Goal: Task Accomplishment & Management: Use online tool/utility

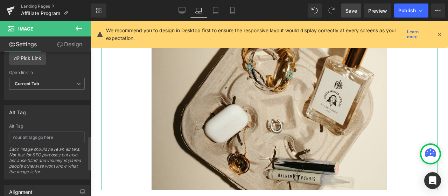
scroll to position [455, 0]
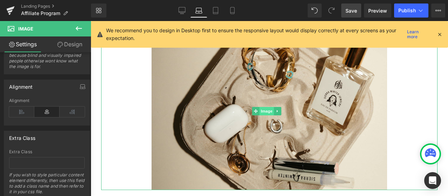
click at [263, 107] on span "Image" at bounding box center [266, 111] width 15 height 8
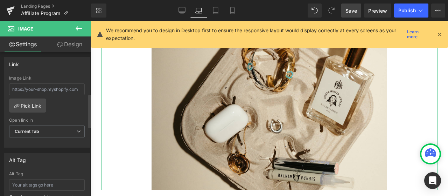
scroll to position [175, 0]
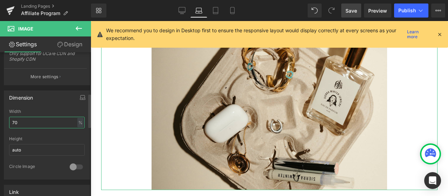
drag, startPoint x: 13, startPoint y: 120, endPoint x: 18, endPoint y: 121, distance: 5.4
click at [18, 121] on input "70" at bounding box center [47, 123] width 76 height 12
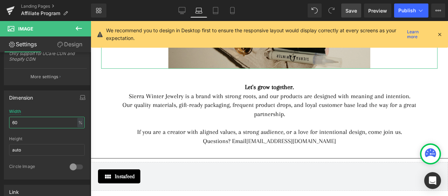
scroll to position [770, 0]
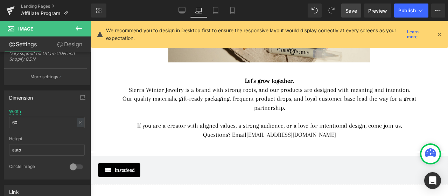
click at [351, 13] on span "Save" at bounding box center [351, 10] width 12 height 7
click at [215, 12] on icon at bounding box center [215, 10] width 7 height 7
type input "70"
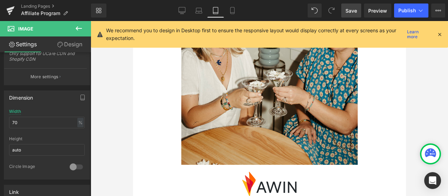
scroll to position [0, 0]
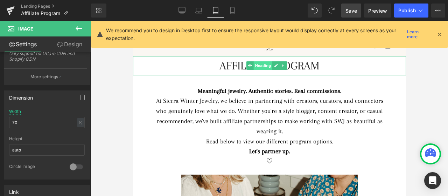
click at [260, 67] on span "Heading" at bounding box center [262, 65] width 19 height 8
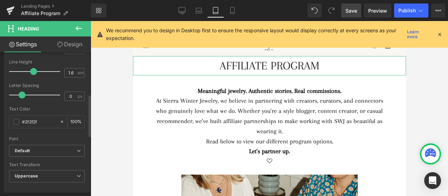
scroll to position [140, 0]
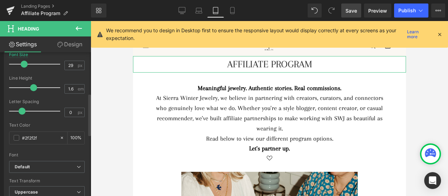
type input "30"
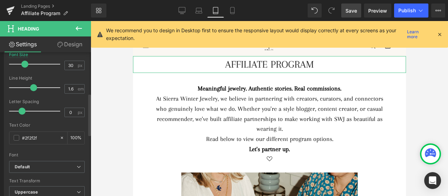
click at [23, 64] on span at bounding box center [24, 64] width 7 height 7
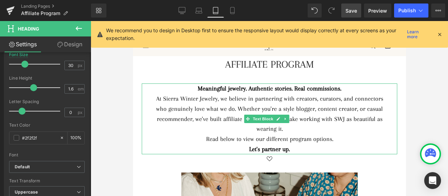
click at [241, 97] on div "At Sierra Winter Jewelry, we believe in partnering with creators, curators, and…" at bounding box center [269, 113] width 234 height 40
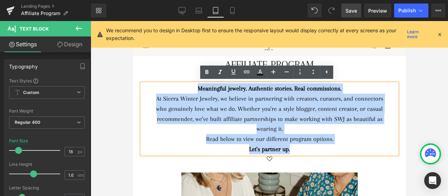
drag, startPoint x: 193, startPoint y: 88, endPoint x: 297, endPoint y: 149, distance: 120.4
click at [297, 149] on div "Meaningful jewelry. Authentic stories. Real commissions. At Sierra Winter Jewel…" at bounding box center [268, 118] width 255 height 71
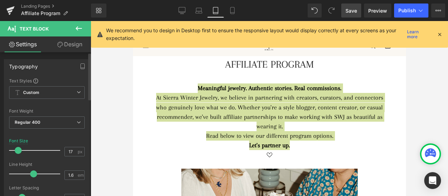
type input "16"
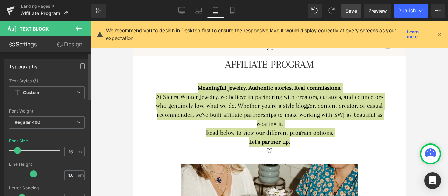
click at [16, 149] on span at bounding box center [17, 150] width 7 height 7
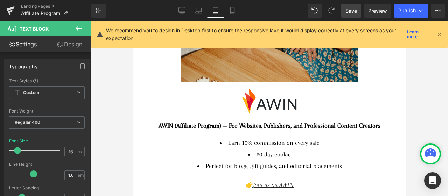
scroll to position [210, 0]
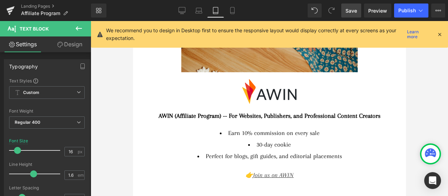
click at [175, 112] on strong "AWIN (Affiliate Program) -- For Websites, Publishers, and Professional Content …" at bounding box center [269, 115] width 222 height 7
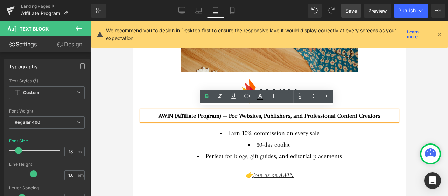
click at [238, 114] on strong "AWIN (Affiliate Program) -- For Websites, Publishers, and Professional Content …" at bounding box center [269, 115] width 222 height 7
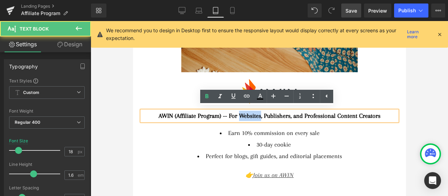
click at [238, 114] on strong "AWIN (Affiliate Program) -- For Websites, Publishers, and Professional Content …" at bounding box center [269, 115] width 222 height 7
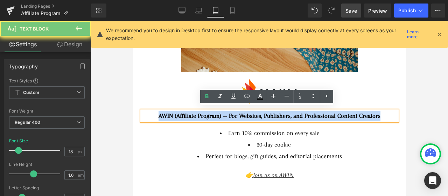
click at [238, 114] on strong "AWIN (Affiliate Program) -- For Websites, Publishers, and Professional Content …" at bounding box center [269, 115] width 222 height 7
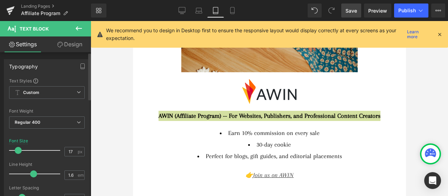
type input "16"
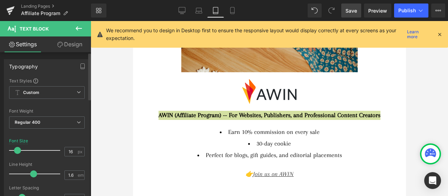
click at [19, 150] on span at bounding box center [17, 150] width 7 height 7
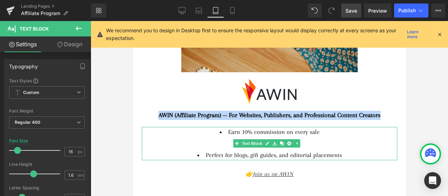
click at [205, 129] on li "Earn 10% commission on every sale" at bounding box center [269, 132] width 234 height 10
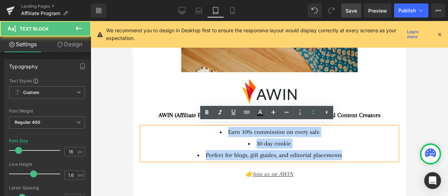
drag, startPoint x: 341, startPoint y: 152, endPoint x: 225, endPoint y: 127, distance: 118.5
click at [225, 127] on ul "Earn 10% commission on every sale 30-day cookie Perfect for blogs, gift guides,…" at bounding box center [269, 143] width 234 height 33
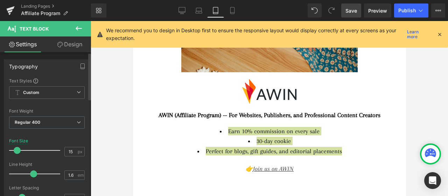
type input "16"
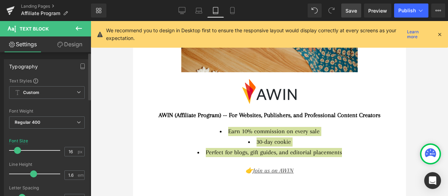
click at [17, 149] on span at bounding box center [17, 150] width 7 height 7
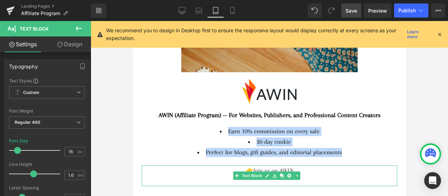
click at [301, 168] on div "👉 Join us on AWIN" at bounding box center [269, 170] width 234 height 10
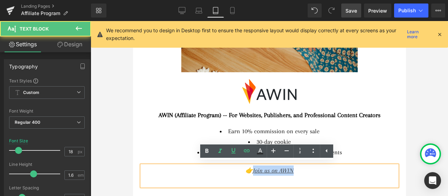
drag, startPoint x: 310, startPoint y: 169, endPoint x: 247, endPoint y: 168, distance: 63.3
click at [247, 168] on div "👉 Join us on AWIN" at bounding box center [269, 170] width 234 height 10
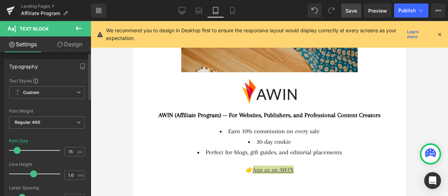
type input "16"
click at [16, 152] on span at bounding box center [17, 150] width 7 height 7
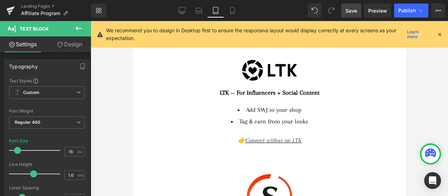
scroll to position [350, 0]
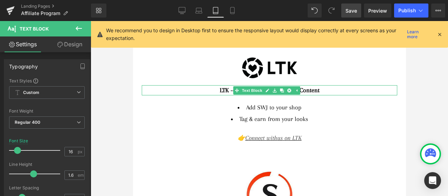
click at [323, 86] on div "LTK -- For Influencers + Social Content" at bounding box center [269, 90] width 234 height 10
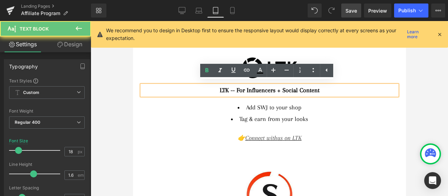
click at [323, 86] on div "LTK -- For Influencers + Social Content" at bounding box center [269, 90] width 234 height 10
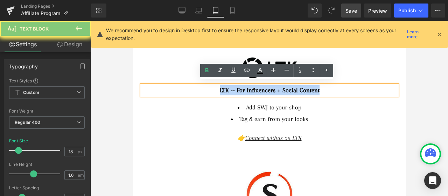
click at [323, 86] on div "LTK -- For Influencers + Social Content" at bounding box center [269, 90] width 234 height 10
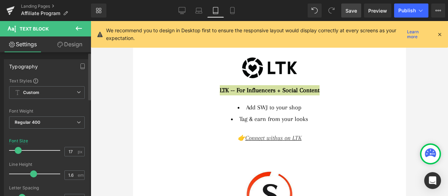
type input "16"
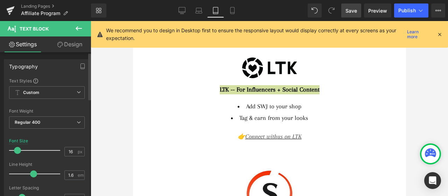
click at [16, 150] on span at bounding box center [17, 150] width 7 height 7
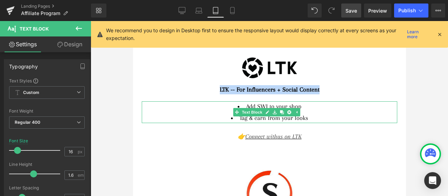
click at [318, 113] on li "Tag & earn from your looks" at bounding box center [269, 118] width 234 height 10
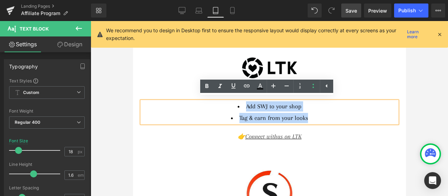
drag, startPoint x: 315, startPoint y: 117, endPoint x: 244, endPoint y: 100, distance: 72.8
click at [244, 101] on ul "Add SWJ to your shop Tag & earn from your looks" at bounding box center [269, 112] width 234 height 22
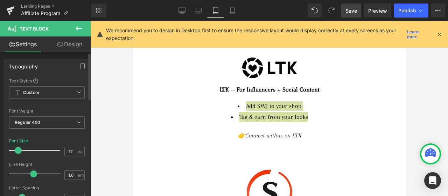
type input "16"
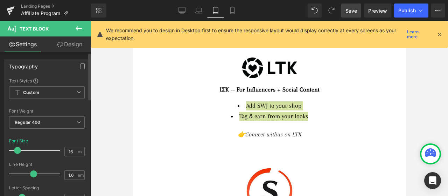
click at [15, 151] on span at bounding box center [17, 150] width 7 height 7
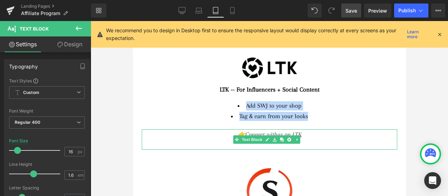
click at [311, 134] on div "👉 Connect with us on LTK" at bounding box center [269, 134] width 234 height 10
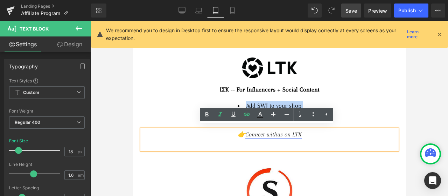
drag, startPoint x: 310, startPoint y: 131, endPoint x: 244, endPoint y: 131, distance: 66.1
click at [244, 131] on div "👉 Connect with us on LTK" at bounding box center [269, 134] width 234 height 10
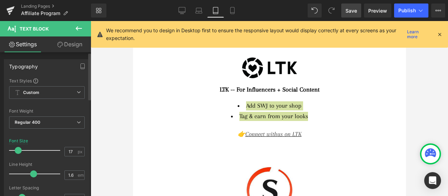
type input "16"
click at [15, 149] on span at bounding box center [17, 150] width 7 height 7
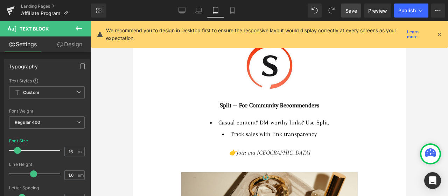
scroll to position [490, 0]
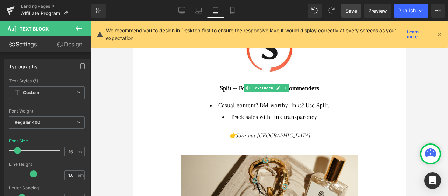
click at [339, 83] on div "Split -- For Community Recommenders" at bounding box center [269, 88] width 234 height 10
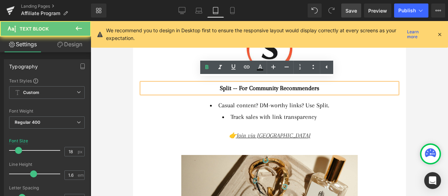
click at [334, 87] on div "Split -- For Community Recommenders" at bounding box center [269, 88] width 234 height 10
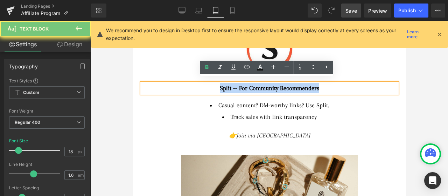
click at [334, 87] on div "Split -- For Community Recommenders" at bounding box center [269, 88] width 234 height 10
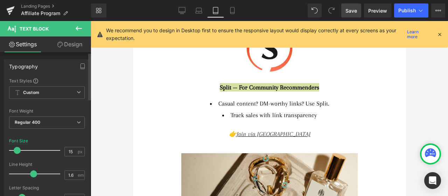
click at [14, 150] on span at bounding box center [17, 150] width 7 height 7
click at [68, 150] on input "15" at bounding box center [71, 151] width 12 height 9
type input "16"
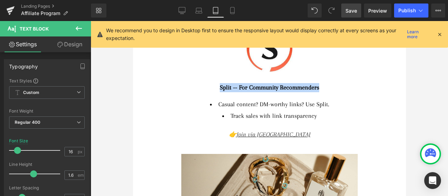
click at [309, 113] on li "Track sales with link transparency" at bounding box center [269, 116] width 234 height 10
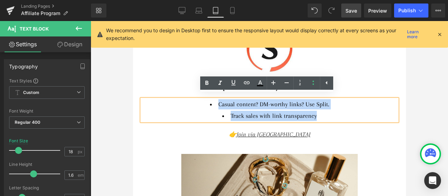
drag, startPoint x: 324, startPoint y: 113, endPoint x: 209, endPoint y: 102, distance: 116.0
click at [209, 102] on ul "Casual content? DM-worthy links? Use Split. Track sales with link transparency" at bounding box center [269, 110] width 234 height 22
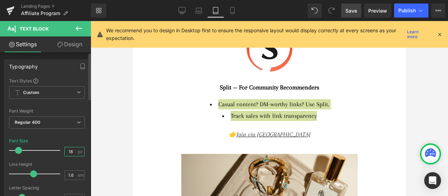
click at [68, 152] on input "18" at bounding box center [71, 151] width 12 height 9
type input "16"
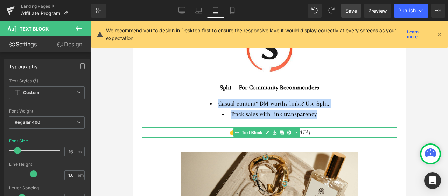
click at [301, 127] on div "👉 Join via [GEOGRAPHIC_DATA]" at bounding box center [269, 132] width 234 height 10
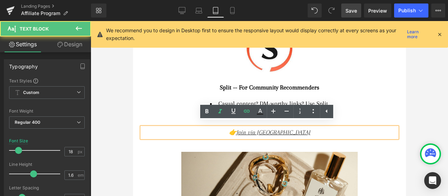
click at [309, 127] on div "👉 Join via [GEOGRAPHIC_DATA]" at bounding box center [269, 132] width 234 height 10
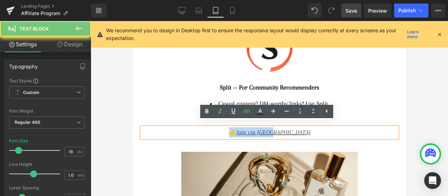
click at [309, 127] on div "👉 Join via [GEOGRAPHIC_DATA]" at bounding box center [269, 132] width 234 height 10
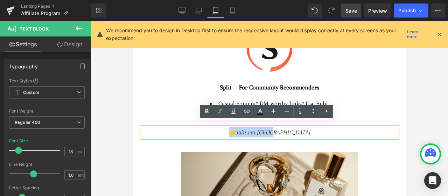
click at [323, 129] on div "👉 Join via [GEOGRAPHIC_DATA]" at bounding box center [269, 132] width 234 height 10
drag, startPoint x: 289, startPoint y: 129, endPoint x: 256, endPoint y: 129, distance: 32.9
click at [256, 129] on div "👉 Join via [GEOGRAPHIC_DATA]" at bounding box center [269, 132] width 234 height 10
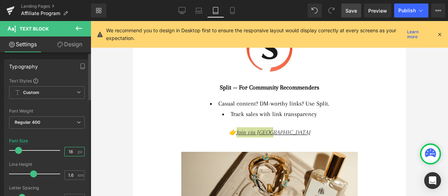
click at [67, 151] on input "18" at bounding box center [71, 151] width 12 height 9
type input "16"
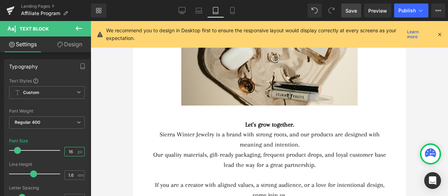
scroll to position [665, 0]
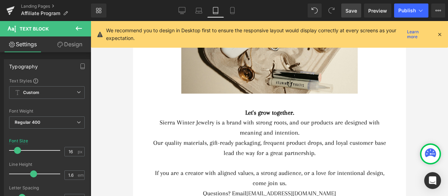
click at [319, 122] on div "Sierra Winter Jewelry is a brand with strong roots, and our products are design…" at bounding box center [269, 127] width 234 height 20
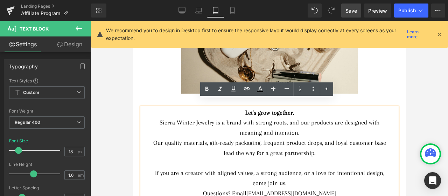
drag, startPoint x: 241, startPoint y: 103, endPoint x: 339, endPoint y: 184, distance: 127.1
click at [339, 184] on div "Let's grow together. Sierra Winter Jewelry is a brand with strong roots, and ou…" at bounding box center [268, 157] width 255 height 101
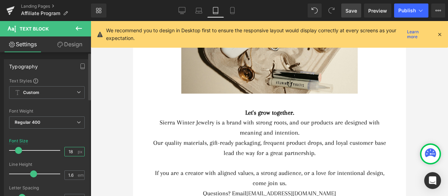
click at [68, 150] on input "18" at bounding box center [71, 151] width 12 height 9
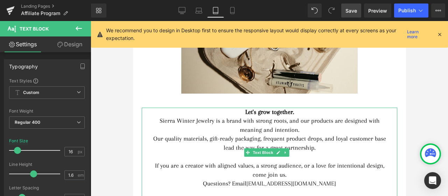
click at [168, 107] on div "Let's grow together." at bounding box center [269, 111] width 234 height 9
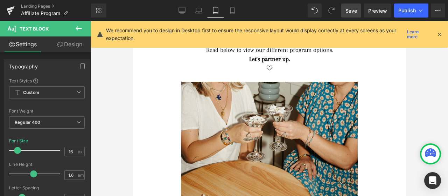
scroll to position [70, 0]
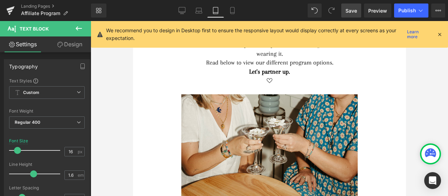
click at [356, 10] on span "Save" at bounding box center [351, 10] width 12 height 7
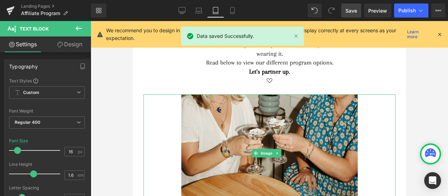
scroll to position [0, 0]
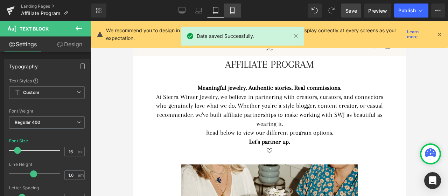
click at [232, 9] on icon at bounding box center [232, 10] width 7 height 7
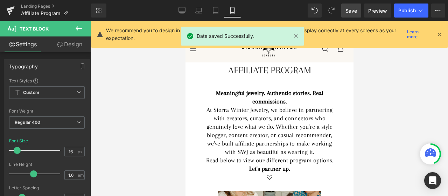
type input "15"
type input "100"
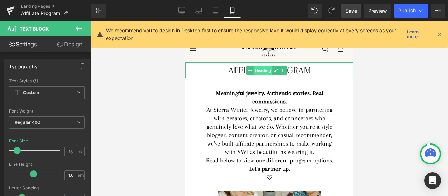
click at [264, 71] on span "Heading" at bounding box center [262, 70] width 19 height 8
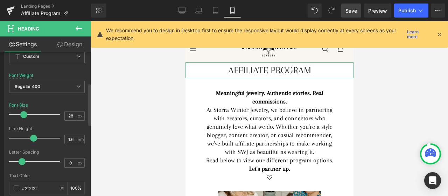
scroll to position [105, 0]
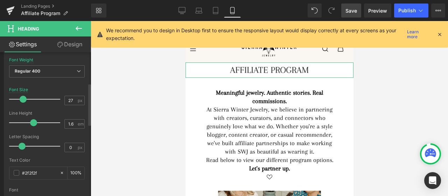
type input "26"
click at [22, 97] on span at bounding box center [22, 99] width 7 height 7
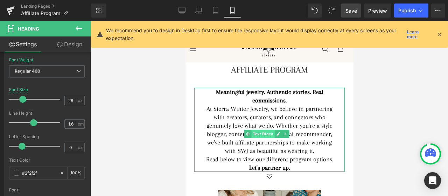
click at [267, 133] on span "Text Block" at bounding box center [262, 133] width 23 height 8
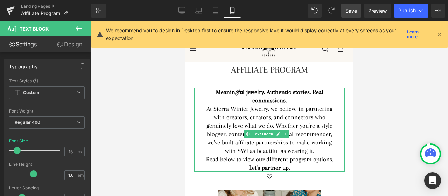
click at [294, 171] on div "Let's partner up." at bounding box center [268, 167] width 129 height 8
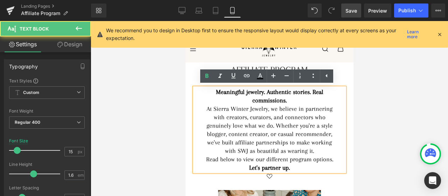
click at [261, 143] on div "At Sierra Winter Jewelry, we believe in partnering with creators, curators, and…" at bounding box center [268, 129] width 129 height 50
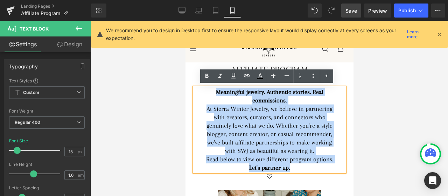
drag, startPoint x: 289, startPoint y: 174, endPoint x: 212, endPoint y: 91, distance: 113.6
click at [212, 91] on div "Meaningful jewelry. Authentic stories. Real commissions. At Sierra Winter Jewel…" at bounding box center [269, 129] width 150 height 84
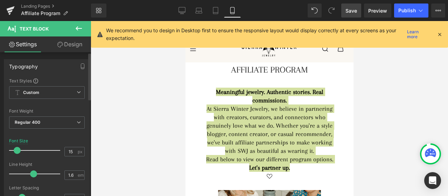
type input "14"
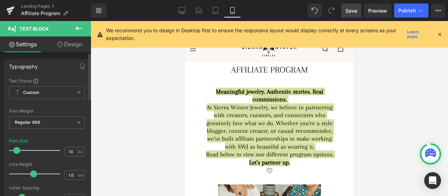
click at [15, 150] on span at bounding box center [16, 150] width 7 height 7
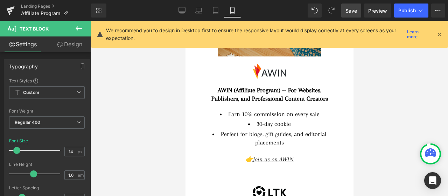
scroll to position [210, 0]
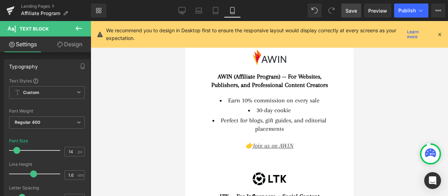
click at [297, 101] on div "Earn 10% commission on every sale 30-day cookie Perfect for blogs, gift guides,…" at bounding box center [269, 114] width 150 height 37
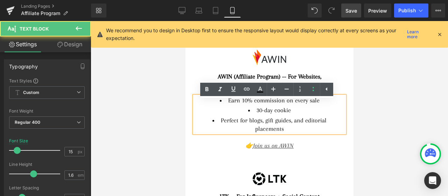
click at [295, 127] on li "Perfect for blogs, gift guides, and editorial placements" at bounding box center [268, 124] width 129 height 17
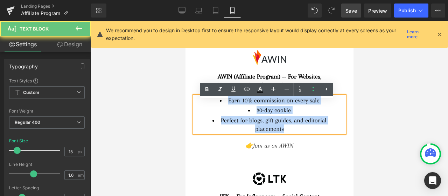
drag, startPoint x: 289, startPoint y: 136, endPoint x: 222, endPoint y: 106, distance: 73.8
click at [222, 106] on ul "Earn 10% commission on every sale 30-day cookie Perfect for blogs, gift guides,…" at bounding box center [268, 114] width 129 height 37
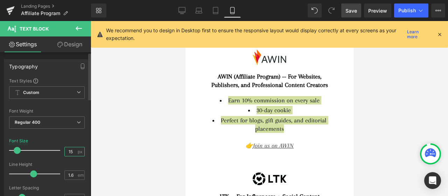
click at [66, 150] on input "15" at bounding box center [71, 151] width 12 height 9
click at [68, 151] on input "15" at bounding box center [71, 151] width 12 height 9
type input "14"
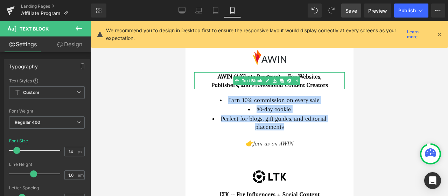
click at [320, 87] on strong "AWIN (Affiliate Program) -- For Websites, Publishers, and Professional Content …" at bounding box center [269, 80] width 117 height 15
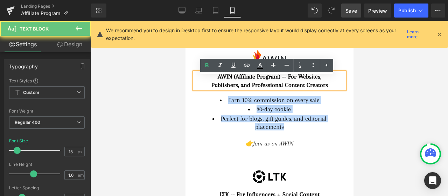
drag, startPoint x: 314, startPoint y: 86, endPoint x: 213, endPoint y: 79, distance: 100.4
click at [213, 79] on div "AWIN (Affiliate Program) -- For Websites, Publishers, and Professional Content …" at bounding box center [269, 80] width 150 height 17
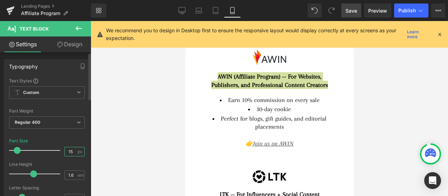
click at [68, 152] on input "15" at bounding box center [71, 151] width 12 height 9
type input "14"
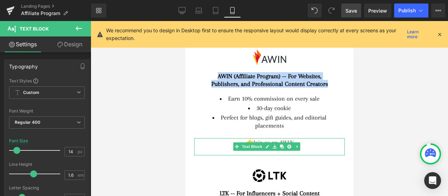
click at [316, 146] on div "👉 Join us on AWIN" at bounding box center [268, 142] width 129 height 8
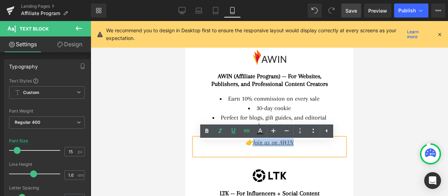
drag, startPoint x: 310, startPoint y: 146, endPoint x: 250, endPoint y: 146, distance: 59.8
click at [250, 146] on div "👉 Join us on AWIN" at bounding box center [268, 142] width 129 height 8
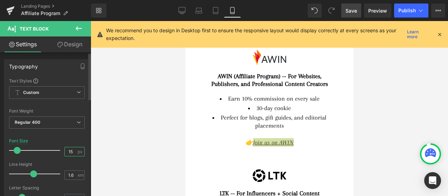
click at [68, 150] on input "15" at bounding box center [71, 151] width 12 height 9
type input "14"
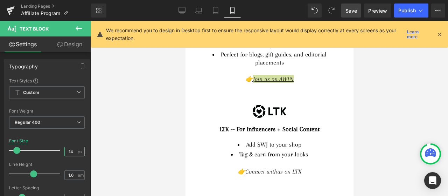
scroll to position [280, 0]
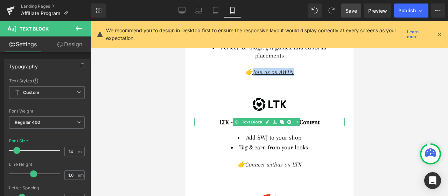
click at [323, 126] on div "LTK -- For Influencers + Social Content" at bounding box center [268, 122] width 129 height 8
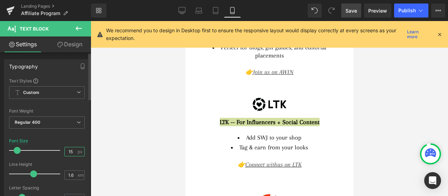
click at [67, 153] on input "15" at bounding box center [71, 151] width 12 height 9
type input "14"
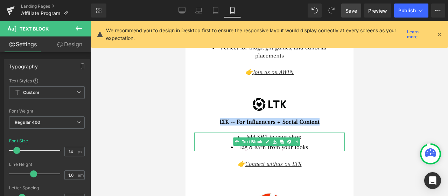
click at [315, 147] on li "Tag & earn from your looks" at bounding box center [268, 146] width 129 height 8
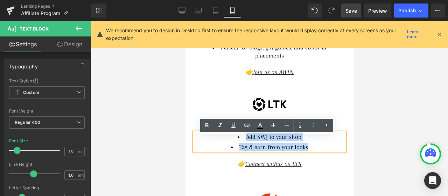
drag, startPoint x: 311, startPoint y: 151, endPoint x: 244, endPoint y: 141, distance: 67.2
click at [244, 141] on ul "Add SWJ to your shop Tag & earn from your looks" at bounding box center [268, 141] width 129 height 19
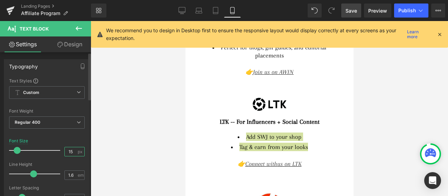
click at [69, 152] on input "15" at bounding box center [71, 151] width 12 height 9
type input "14"
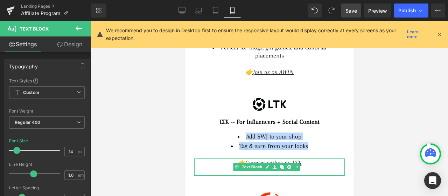
click at [314, 170] on div at bounding box center [268, 171] width 129 height 8
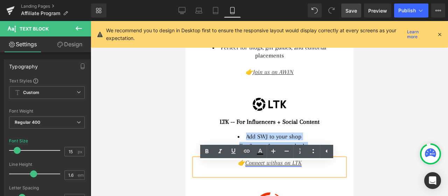
drag, startPoint x: 304, startPoint y: 167, endPoint x: 429, endPoint y: 189, distance: 126.2
click at [244, 167] on div "👉 Connect with us on LTK" at bounding box center [268, 162] width 129 height 8
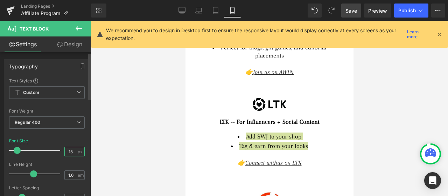
click at [68, 152] on input "15" at bounding box center [71, 151] width 12 height 9
type input "14"
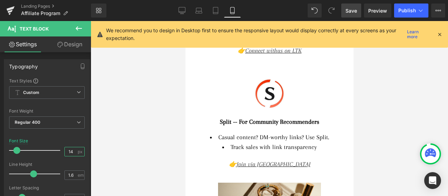
scroll to position [420, 0]
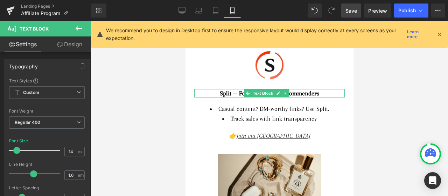
click at [323, 96] on div "Split -- For Community Recommenders" at bounding box center [268, 93] width 129 height 8
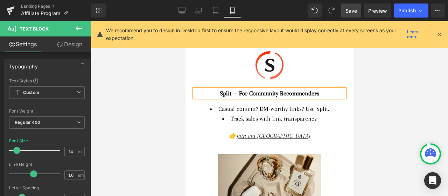
click at [323, 96] on div "Split -- For Community Recommenders" at bounding box center [268, 93] width 129 height 8
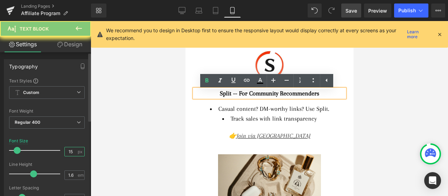
click at [68, 149] on input "15" at bounding box center [71, 151] width 12 height 9
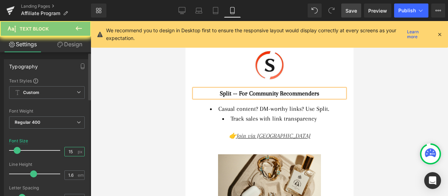
click at [68, 149] on input "15" at bounding box center [71, 151] width 12 height 9
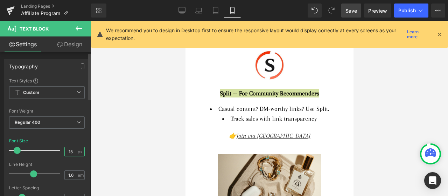
click at [68, 149] on input "15" at bounding box center [71, 151] width 12 height 9
type input "14"
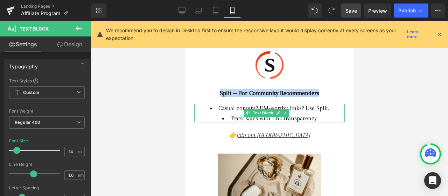
click at [318, 119] on li "Track sales with link transparency" at bounding box center [268, 118] width 129 height 8
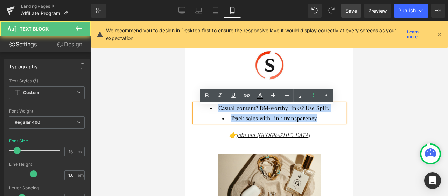
drag, startPoint x: 318, startPoint y: 121, endPoint x: 207, endPoint y: 111, distance: 112.1
click at [207, 111] on ul "Casual content? DM-worthy links? Use Split. Track sales with link transparency" at bounding box center [268, 113] width 129 height 19
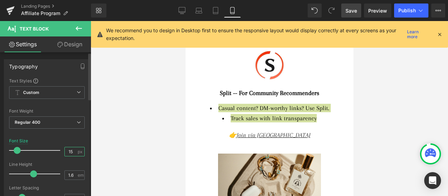
click at [66, 151] on input "15" at bounding box center [71, 151] width 12 height 9
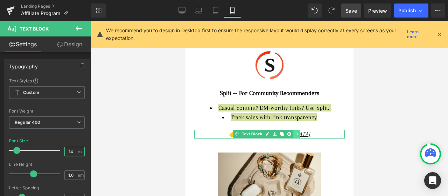
type input "14"
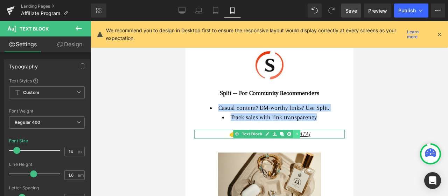
click at [299, 138] on link at bounding box center [296, 133] width 7 height 8
click at [299, 138] on div "👉 Join via [GEOGRAPHIC_DATA]" at bounding box center [268, 133] width 129 height 8
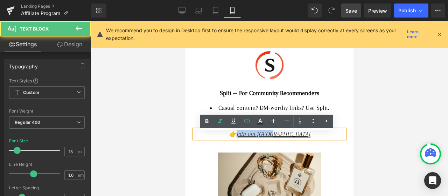
drag, startPoint x: 306, startPoint y: 140, endPoint x: 256, endPoint y: 138, distance: 50.5
click at [256, 138] on div "👉 Join via [GEOGRAPHIC_DATA]" at bounding box center [268, 133] width 129 height 8
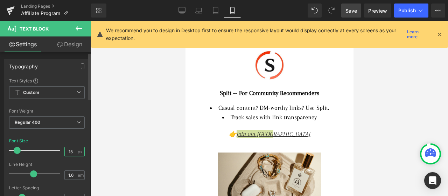
drag, startPoint x: 68, startPoint y: 149, endPoint x: 78, endPoint y: 149, distance: 10.5
click at [78, 149] on div "15 px" at bounding box center [74, 151] width 20 height 9
type input "14"
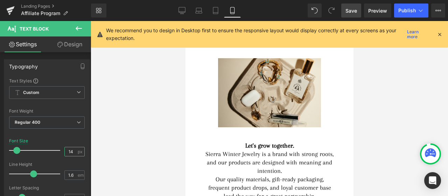
scroll to position [525, 0]
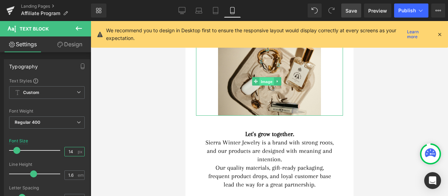
drag, startPoint x: 266, startPoint y: 80, endPoint x: 286, endPoint y: 134, distance: 57.3
click at [266, 80] on span "Image" at bounding box center [266, 81] width 15 height 8
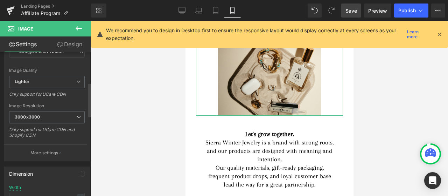
scroll to position [175, 0]
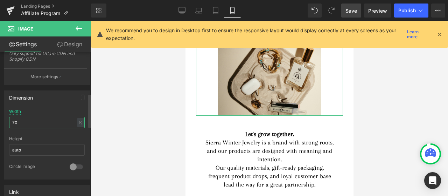
click at [14, 120] on input "70" at bounding box center [47, 123] width 76 height 12
type input "85"
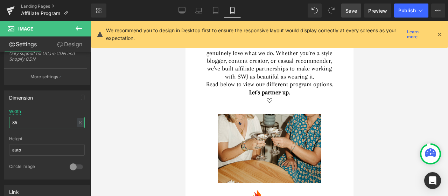
scroll to position [70, 0]
click at [267, 153] on span "Image" at bounding box center [266, 148] width 15 height 8
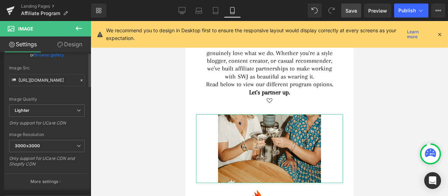
scroll to position [140, 0]
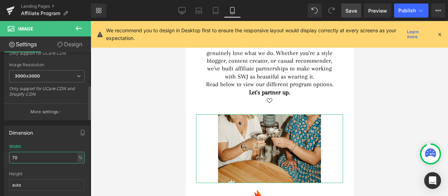
click at [26, 157] on input "70" at bounding box center [47, 158] width 76 height 12
type input "85"
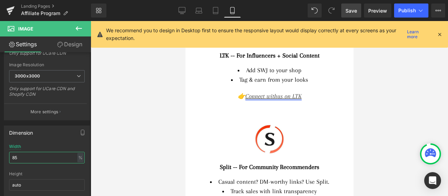
scroll to position [350, 0]
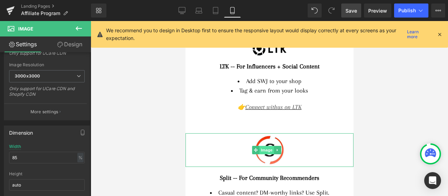
click at [270, 154] on span "Image" at bounding box center [266, 150] width 15 height 8
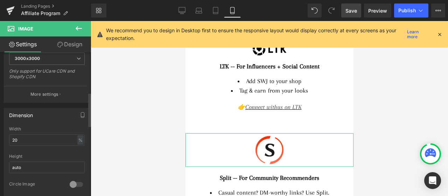
scroll to position [175, 0]
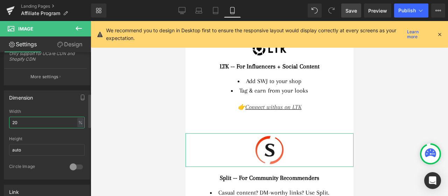
click at [27, 124] on input "20" at bounding box center [47, 123] width 76 height 12
type input "25"
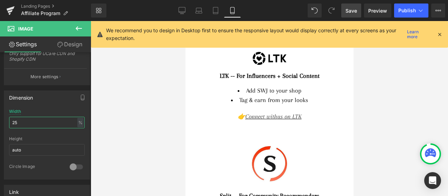
scroll to position [315, 0]
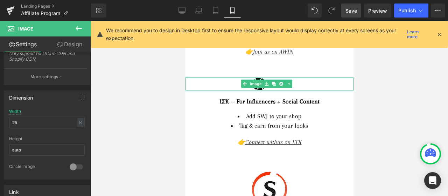
click at [308, 90] on div at bounding box center [269, 83] width 168 height 13
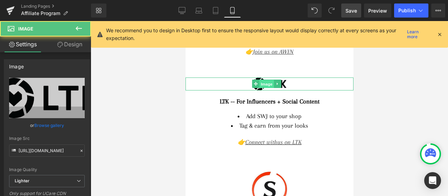
click at [252, 86] on link "Image" at bounding box center [263, 83] width 22 height 8
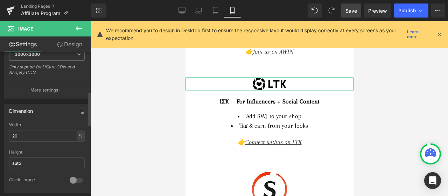
scroll to position [175, 0]
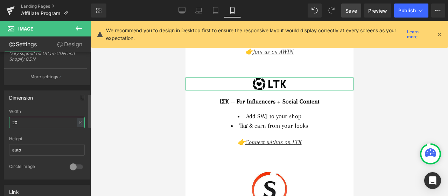
click at [24, 120] on input "20" at bounding box center [47, 123] width 76 height 12
type input "25"
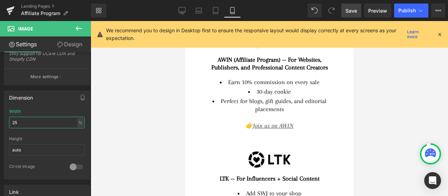
scroll to position [210, 0]
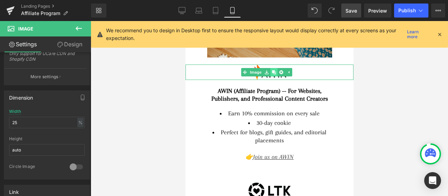
click at [301, 77] on div at bounding box center [269, 71] width 168 height 15
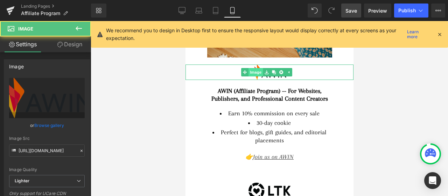
click at [256, 76] on link "Image" at bounding box center [252, 72] width 22 height 8
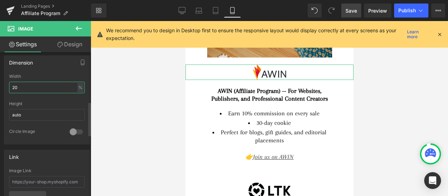
click at [29, 85] on input "20" at bounding box center [47, 88] width 76 height 12
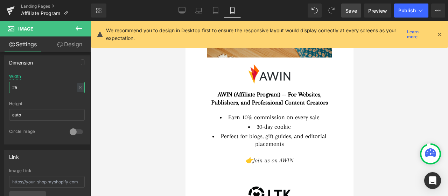
type input "25"
click at [355, 10] on span "Save" at bounding box center [351, 10] width 12 height 7
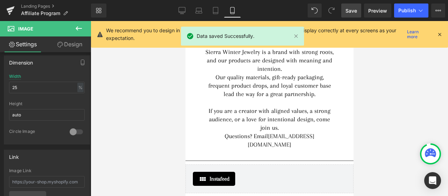
scroll to position [630, 0]
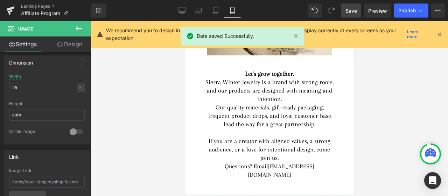
click at [311, 111] on div "Our quality materials, gift-ready packaging, frequent product drops, and loyal …" at bounding box center [268, 115] width 129 height 25
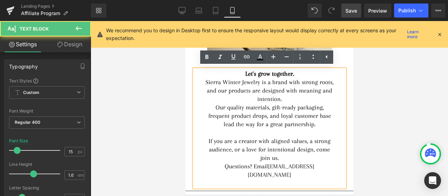
drag, startPoint x: 237, startPoint y: 73, endPoint x: 330, endPoint y: 167, distance: 131.9
click at [330, 167] on div "Let's grow together. Sierra Winter Jewelry is a brand with strong roots, and ou…" at bounding box center [269, 128] width 150 height 118
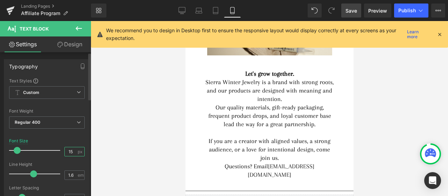
drag, startPoint x: 69, startPoint y: 150, endPoint x: 73, endPoint y: 150, distance: 4.5
click at [73, 150] on input "15" at bounding box center [71, 151] width 12 height 9
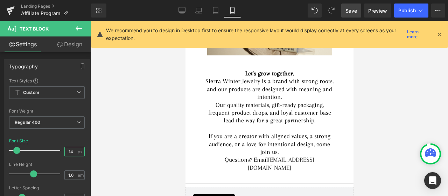
type input "14"
click at [349, 12] on span "Save" at bounding box center [351, 10] width 12 height 7
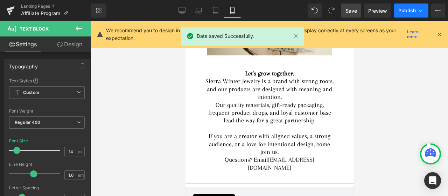
click at [402, 15] on button "Publish" at bounding box center [411, 10] width 34 height 14
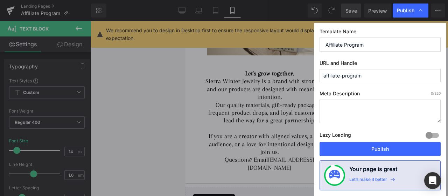
drag, startPoint x: 340, startPoint y: 75, endPoint x: 381, endPoint y: 74, distance: 41.3
click at [381, 74] on input "affiliate-program" at bounding box center [379, 75] width 121 height 13
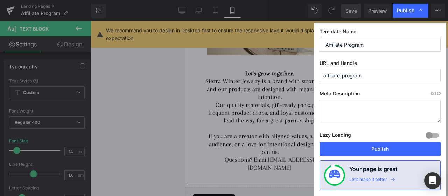
click at [381, 74] on input "affiliate-program" at bounding box center [379, 75] width 121 height 13
drag, startPoint x: 381, startPoint y: 74, endPoint x: 341, endPoint y: 75, distance: 40.6
click at [341, 75] on input "affiliate-program" at bounding box center [379, 75] width 121 height 13
type input "affiliates"
click at [366, 110] on textarea at bounding box center [379, 110] width 121 height 23
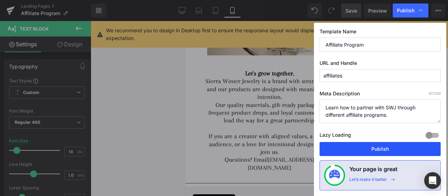
type textarea "Learn how to partner with SWJ through different affiliate programs."
click at [379, 142] on button "Publish" at bounding box center [379, 149] width 121 height 14
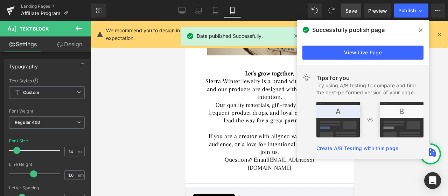
click at [164, 94] on div at bounding box center [269, 108] width 357 height 175
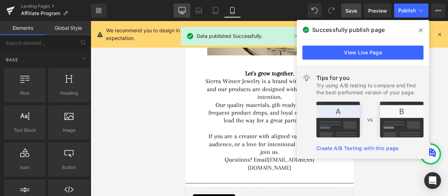
click at [184, 7] on icon at bounding box center [181, 10] width 7 height 7
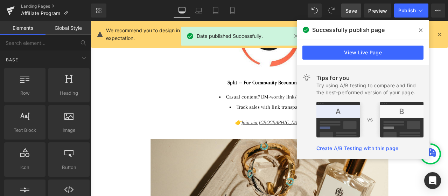
scroll to position [957, 0]
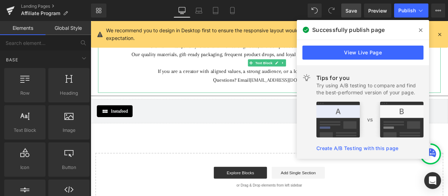
click at [146, 77] on div "If you are a creator with aligned values, a strong audience, or a love for inte…" at bounding box center [302, 81] width 385 height 10
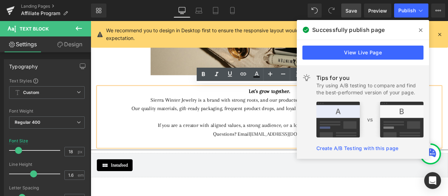
scroll to position [887, 0]
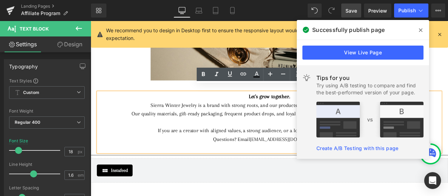
click at [170, 115] on div "Sierra Winter Jewelry is a brand with strong roots, and our products are design…" at bounding box center [302, 120] width 385 height 10
click at [418, 29] on span at bounding box center [420, 29] width 11 height 11
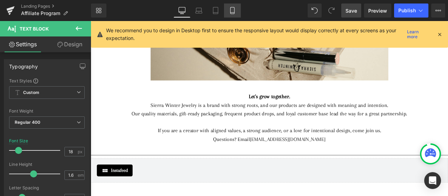
click at [234, 7] on icon at bounding box center [232, 10] width 7 height 7
type input "14"
type input "100"
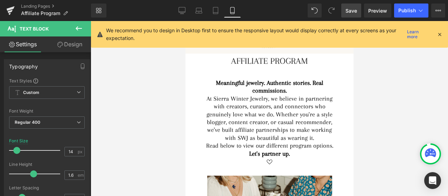
scroll to position [0, 0]
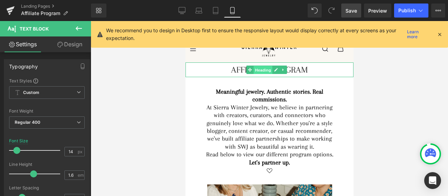
drag, startPoint x: 261, startPoint y: 70, endPoint x: 367, endPoint y: 110, distance: 113.3
click at [261, 70] on span "Heading" at bounding box center [262, 70] width 19 height 8
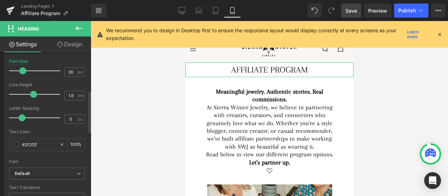
scroll to position [140, 0]
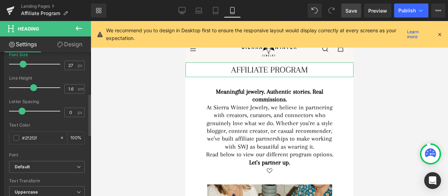
type input "28"
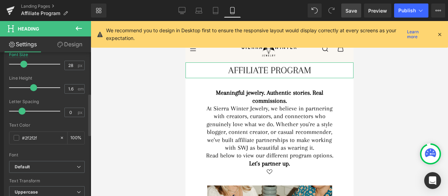
click at [22, 62] on span at bounding box center [23, 64] width 7 height 7
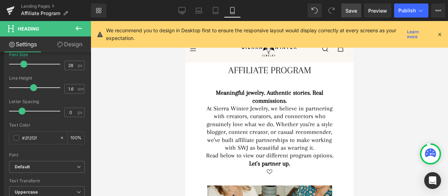
click at [349, 12] on span "Save" at bounding box center [351, 10] width 12 height 7
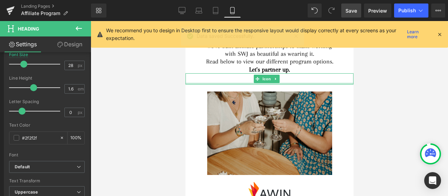
scroll to position [105, 0]
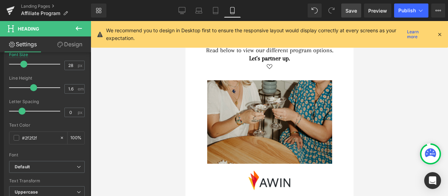
click at [265, 138] on img at bounding box center [269, 121] width 125 height 83
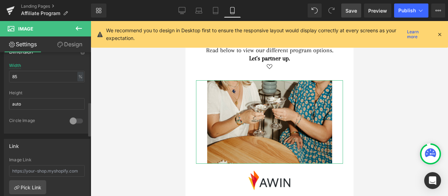
scroll to position [210, 0]
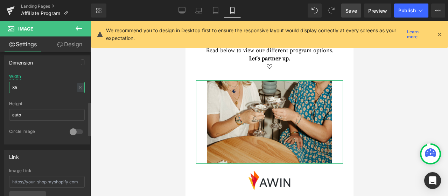
drag, startPoint x: 22, startPoint y: 85, endPoint x: 9, endPoint y: 85, distance: 12.6
click at [9, 85] on input "85" at bounding box center [47, 88] width 76 height 12
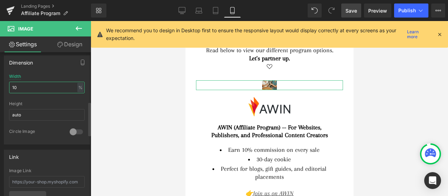
type input "100"
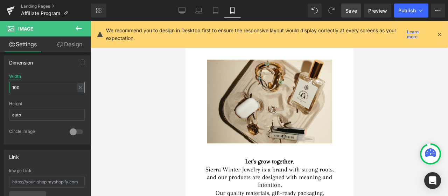
scroll to position [560, 0]
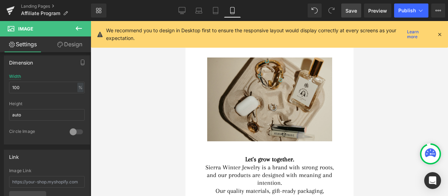
click at [263, 110] on img at bounding box center [269, 99] width 125 height 84
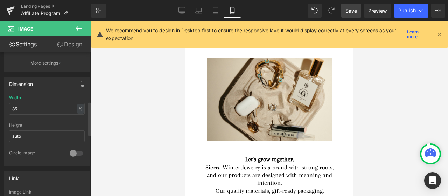
scroll to position [210, 0]
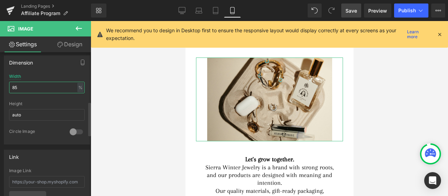
click at [24, 85] on input "85" at bounding box center [47, 88] width 76 height 12
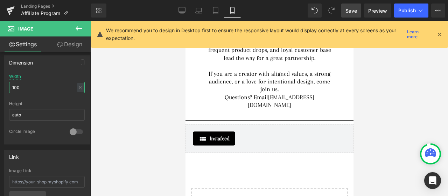
scroll to position [735, 0]
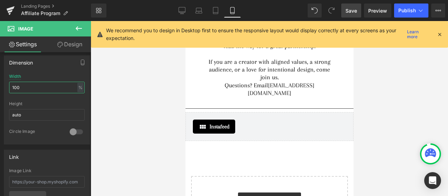
type input "100"
click at [348, 7] on span "Save" at bounding box center [351, 10] width 12 height 7
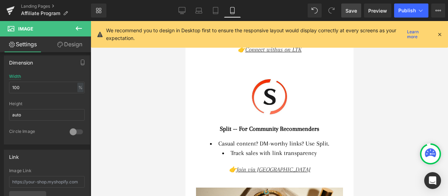
scroll to position [420, 0]
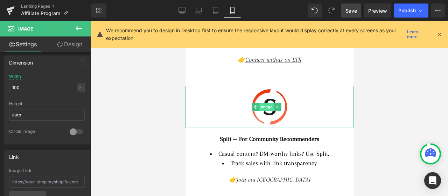
click at [269, 107] on span "Image" at bounding box center [266, 107] width 15 height 8
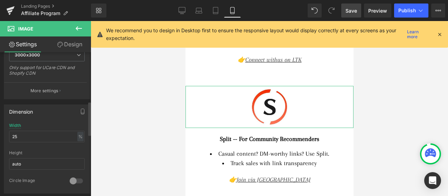
scroll to position [210, 0]
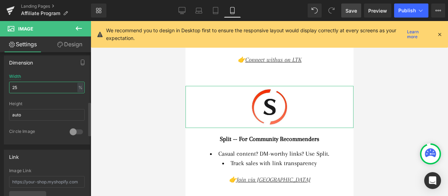
click at [24, 87] on input "25" at bounding box center [47, 88] width 76 height 12
type input "30"
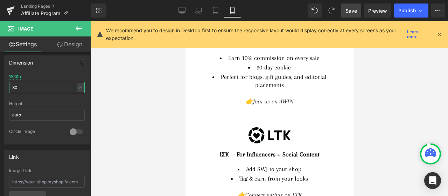
scroll to position [280, 0]
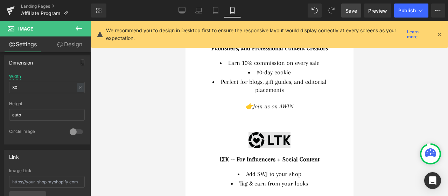
click at [276, 145] on div "Image" at bounding box center [269, 140] width 168 height 16
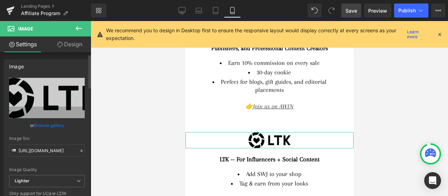
scroll to position [175, 0]
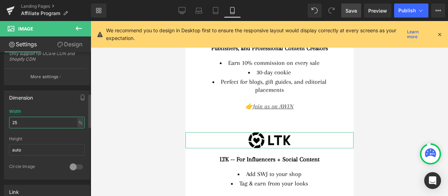
click at [24, 119] on input "25" at bounding box center [47, 123] width 76 height 12
type input "30"
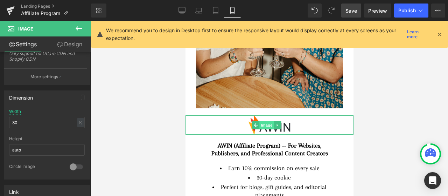
click at [267, 129] on span "Image" at bounding box center [266, 125] width 15 height 8
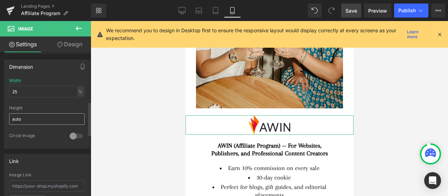
scroll to position [210, 0]
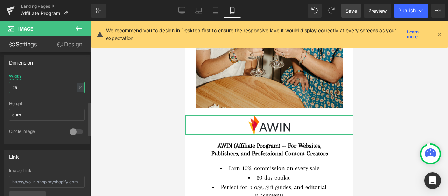
click at [32, 84] on input "25" at bounding box center [47, 88] width 76 height 12
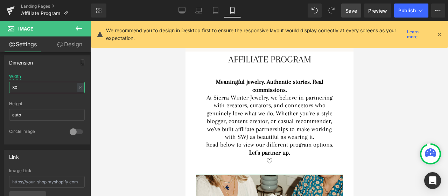
scroll to position [0, 0]
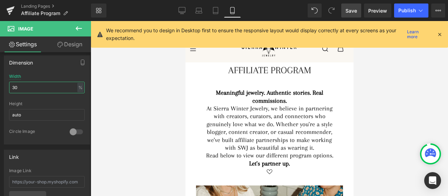
type input "30"
click at [353, 7] on span "Save" at bounding box center [351, 10] width 12 height 7
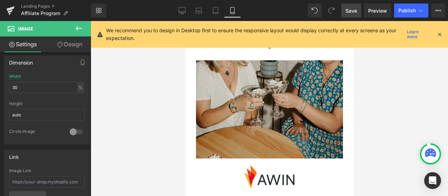
scroll to position [140, 0]
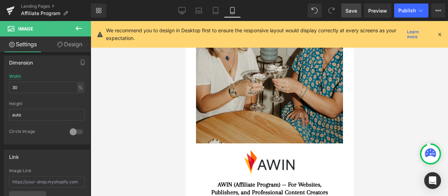
click at [279, 129] on img at bounding box center [269, 94] width 147 height 98
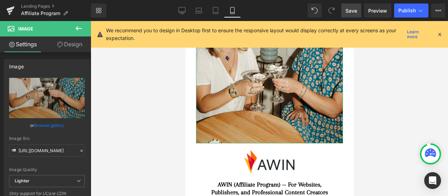
click at [68, 46] on link "Design" at bounding box center [69, 44] width 45 height 16
click at [0, 0] on div "Spacing" at bounding box center [0, 0] width 0 height 0
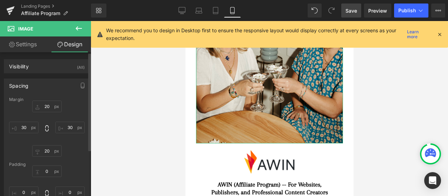
type input "20"
type input "30"
type input "20"
type input "30"
type input "0"
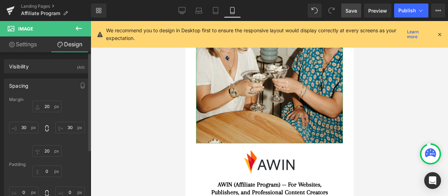
type input "0"
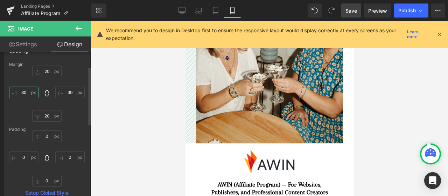
click at [25, 94] on input "30" at bounding box center [23, 92] width 29 height 12
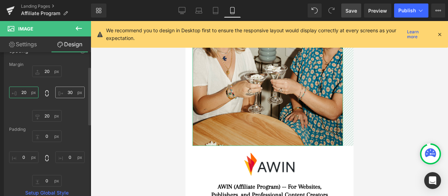
type input "20"
click at [68, 91] on input "30" at bounding box center [69, 92] width 29 height 12
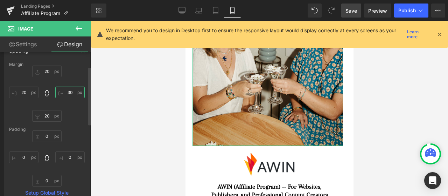
click at [68, 91] on input "30" at bounding box center [69, 92] width 29 height 12
type input "20"
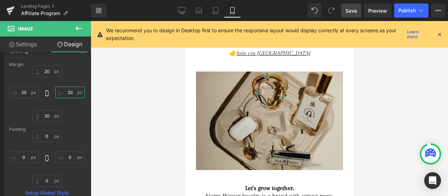
scroll to position [560, 0]
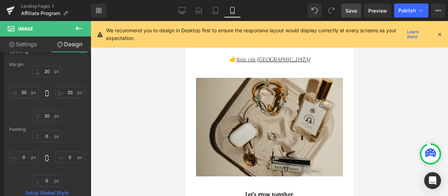
click at [263, 125] on div "Image" at bounding box center [269, 127] width 147 height 98
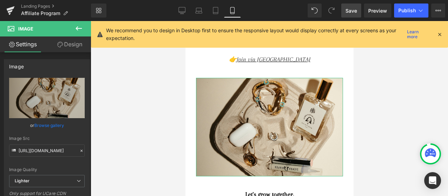
click at [73, 41] on link "Design" at bounding box center [69, 44] width 45 height 16
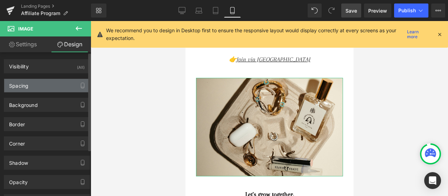
click at [27, 83] on div "Spacing" at bounding box center [18, 84] width 19 height 10
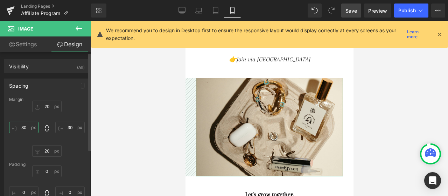
click at [23, 128] on input "30" at bounding box center [23, 127] width 29 height 12
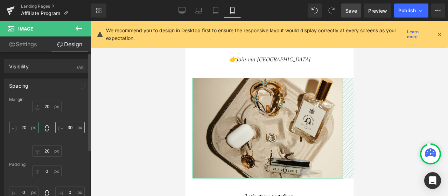
type input "20"
click at [69, 130] on input "30" at bounding box center [69, 127] width 29 height 12
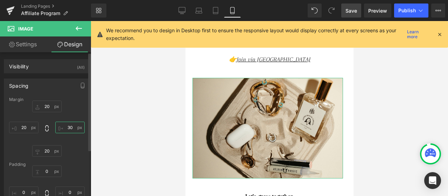
click at [69, 130] on input "30" at bounding box center [69, 127] width 29 height 12
type input "20"
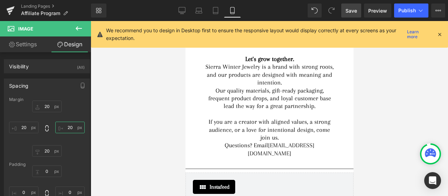
scroll to position [700, 0]
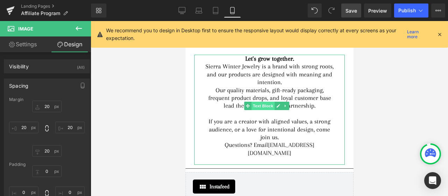
click at [265, 102] on span "Text Block" at bounding box center [262, 105] width 23 height 8
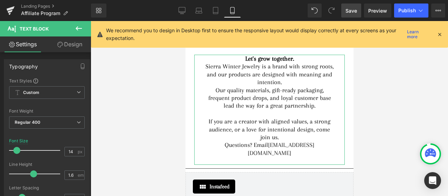
click at [81, 40] on link "Design" at bounding box center [69, 44] width 45 height 16
click at [0, 0] on div "Spacing" at bounding box center [0, 0] width 0 height 0
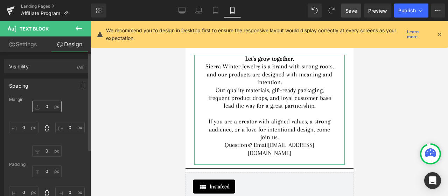
type input "20"
type input "25"
type input "0"
type input "25"
type input "0"
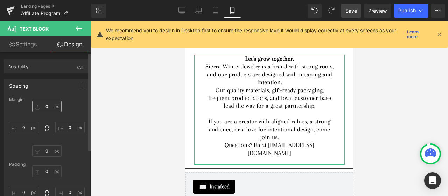
type input "30"
type input "0"
type input "30"
click at [23, 126] on input "25" at bounding box center [23, 127] width 29 height 12
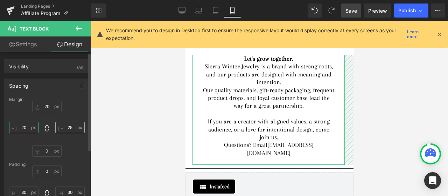
type input "20"
click at [67, 126] on input "25" at bounding box center [69, 127] width 29 height 12
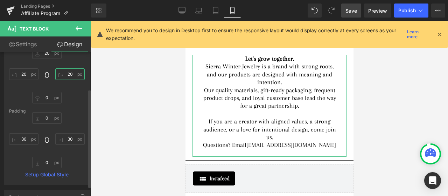
scroll to position [70, 0]
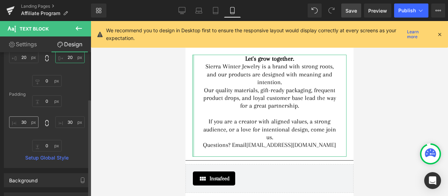
type input "20"
click at [25, 120] on input "30" at bounding box center [23, 122] width 29 height 12
type input "20"
click at [69, 122] on input "30" at bounding box center [69, 122] width 29 height 12
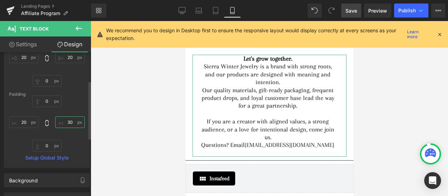
click at [69, 122] on input "30" at bounding box center [69, 122] width 29 height 12
type input "20"
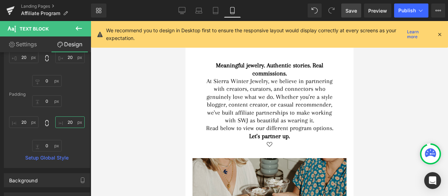
scroll to position [0, 0]
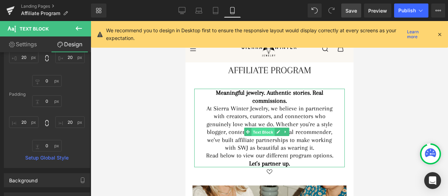
click at [266, 131] on span "Text Block" at bounding box center [262, 132] width 23 height 8
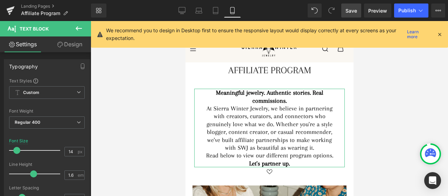
click at [75, 46] on link "Design" at bounding box center [69, 44] width 45 height 16
click at [0, 0] on div "Spacing" at bounding box center [0, 0] width 0 height 0
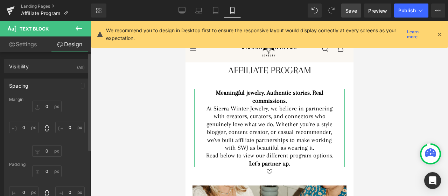
type input "20"
type input "25"
type input "0"
type input "25"
type input "0"
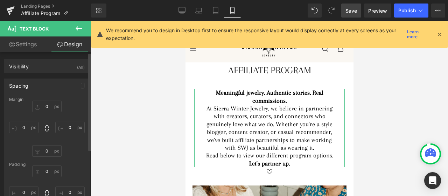
type input "30"
type input "0"
type input "30"
click at [22, 128] on input "25" at bounding box center [23, 127] width 29 height 12
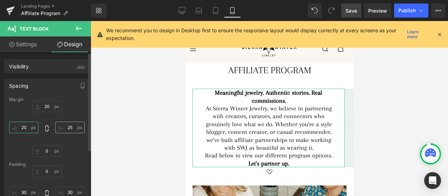
type input "20"
click at [71, 128] on input "25" at bounding box center [69, 127] width 29 height 12
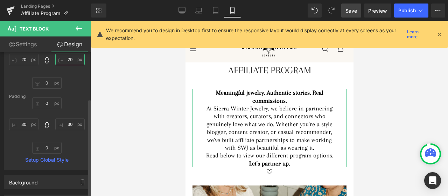
scroll to position [70, 0]
type input "20"
click at [22, 120] on input "30" at bounding box center [23, 122] width 29 height 12
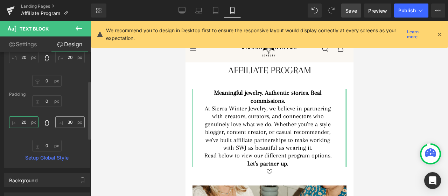
type input "20"
click at [66, 121] on input "30" at bounding box center [69, 122] width 29 height 12
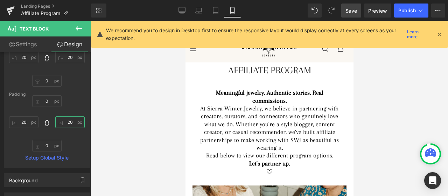
type input "20"
click at [353, 14] on span "Save" at bounding box center [351, 10] width 12 height 7
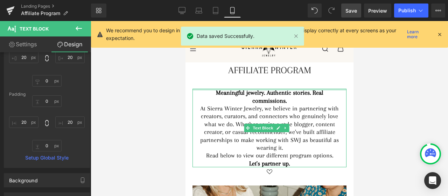
click at [314, 89] on div at bounding box center [269, 90] width 154 height 2
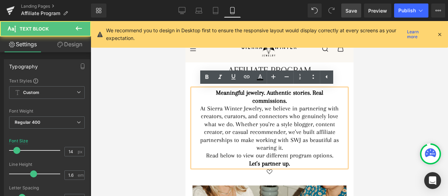
click at [308, 92] on strong "Meaningful jewelry. Authentic stories. Real commissions." at bounding box center [269, 96] width 107 height 15
click at [310, 93] on strong "Meaningful jewelry. Authentic stories. Real commissions." at bounding box center [269, 96] width 107 height 15
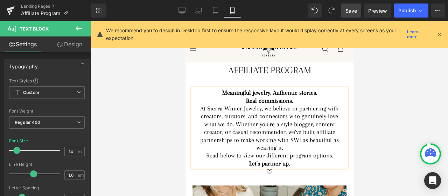
click at [355, 8] on span "Save" at bounding box center [351, 10] width 12 height 7
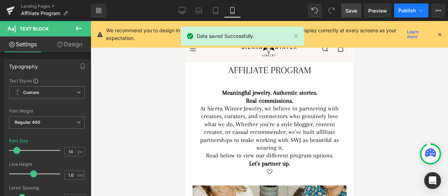
click at [398, 11] on button "Publish" at bounding box center [411, 10] width 34 height 14
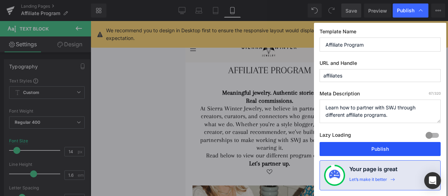
click at [353, 145] on button "Publish" at bounding box center [379, 149] width 121 height 14
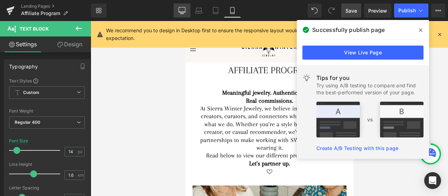
click at [185, 13] on link "Desktop" at bounding box center [182, 10] width 17 height 14
type input "18"
type input "100"
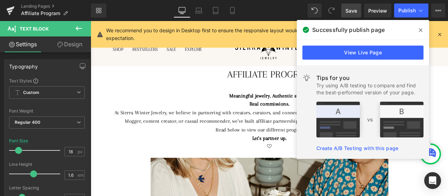
scroll to position [15, 0]
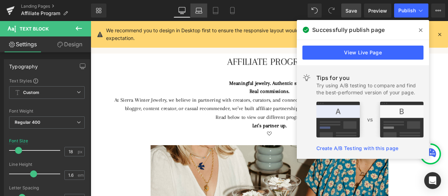
click at [202, 12] on icon at bounding box center [198, 10] width 7 height 7
type input "16"
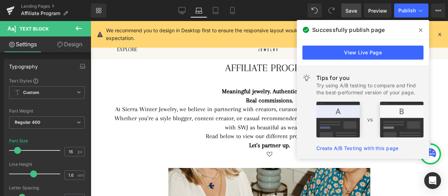
scroll to position [13, 0]
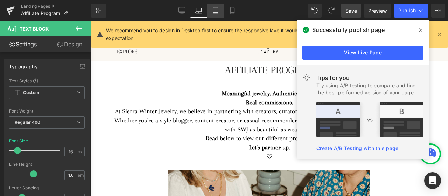
click at [212, 12] on link "Tablet" at bounding box center [215, 10] width 17 height 14
type input "100"
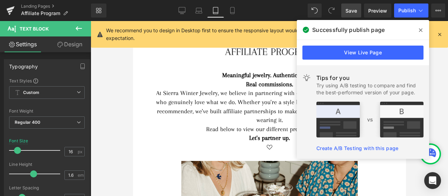
scroll to position [0, 0]
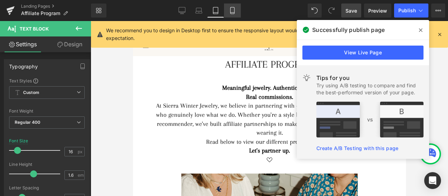
click at [235, 12] on icon at bounding box center [232, 10] width 7 height 7
type input "14"
type input "100"
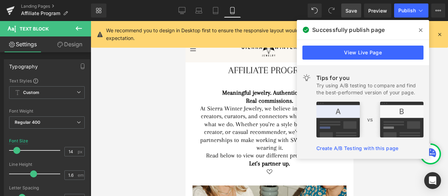
scroll to position [5, 0]
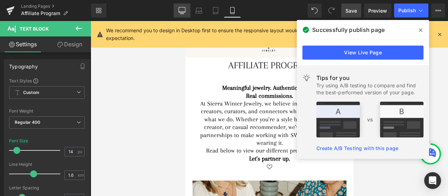
click at [182, 14] on icon at bounding box center [181, 14] width 3 height 0
type input "18"
type input "100"
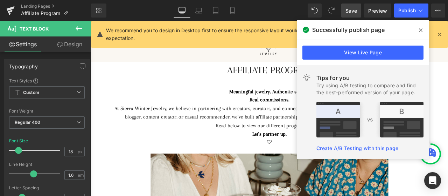
scroll to position [20, 0]
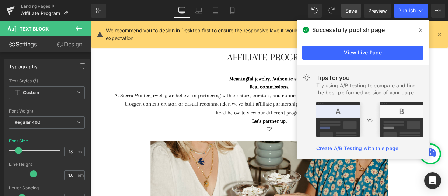
click at [421, 32] on icon at bounding box center [420, 30] width 3 height 6
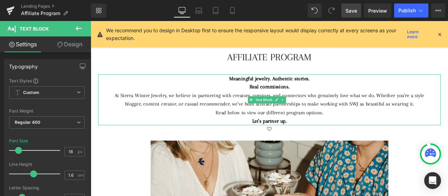
click at [292, 97] on strong "Real commissions." at bounding box center [302, 98] width 47 height 7
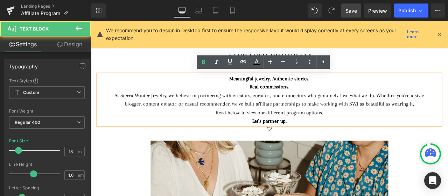
click at [275, 100] on div "Real commissions." at bounding box center [302, 99] width 385 height 10
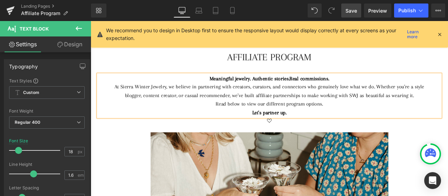
click at [355, 9] on span "Save" at bounding box center [351, 10] width 12 height 7
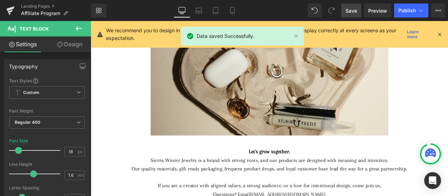
scroll to position [895, 0]
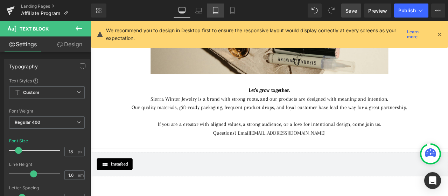
click at [211, 16] on link "Tablet" at bounding box center [215, 10] width 17 height 14
type input "16"
type input "100"
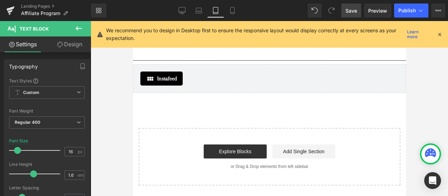
scroll to position [948, 0]
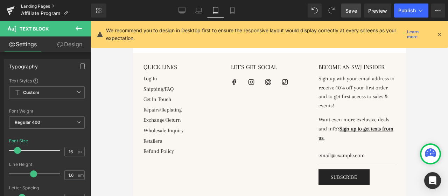
click at [35, 7] on link "Landing Pages" at bounding box center [56, 6] width 70 height 6
